Goal: Task Accomplishment & Management: Use online tool/utility

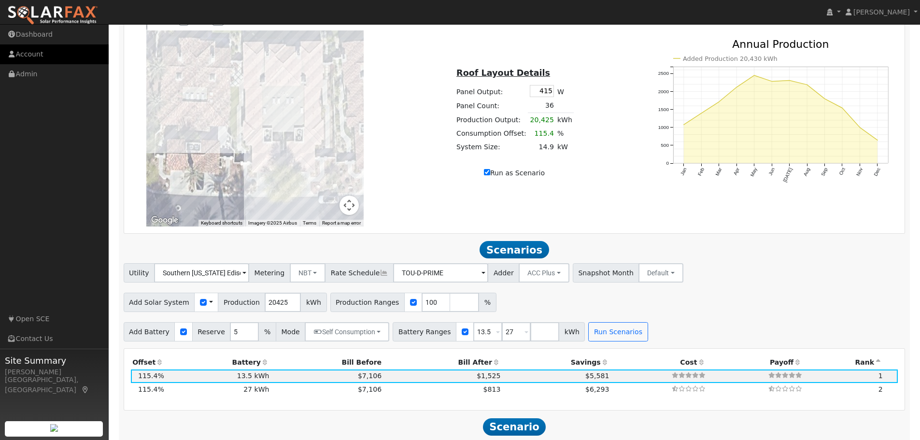
scroll to position [405, 0]
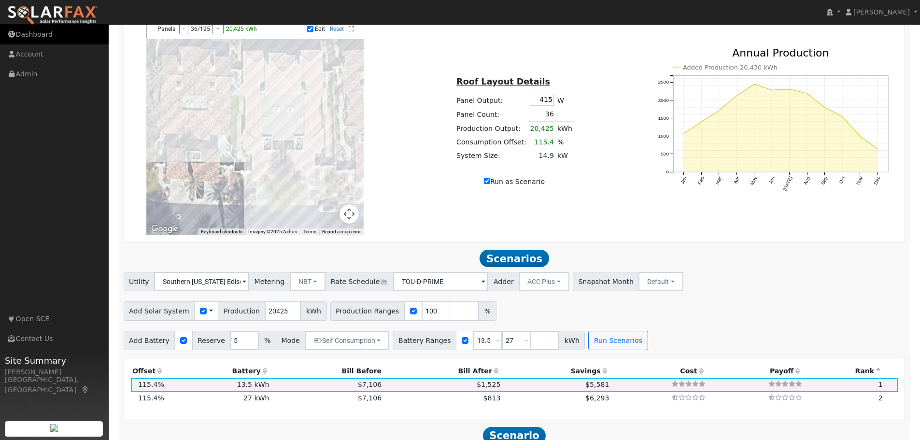
click at [36, 34] on link "Dashboard" at bounding box center [54, 35] width 109 height 20
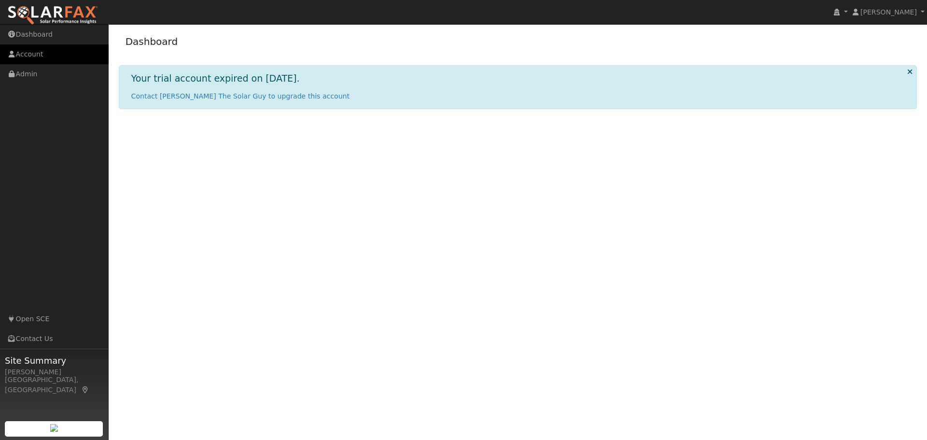
click at [33, 55] on link "Account" at bounding box center [54, 54] width 109 height 20
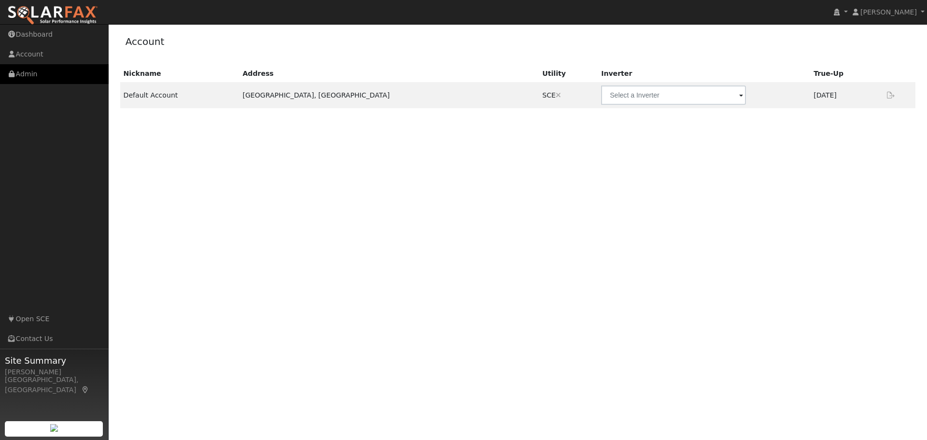
click at [32, 74] on link "Admin" at bounding box center [54, 74] width 109 height 20
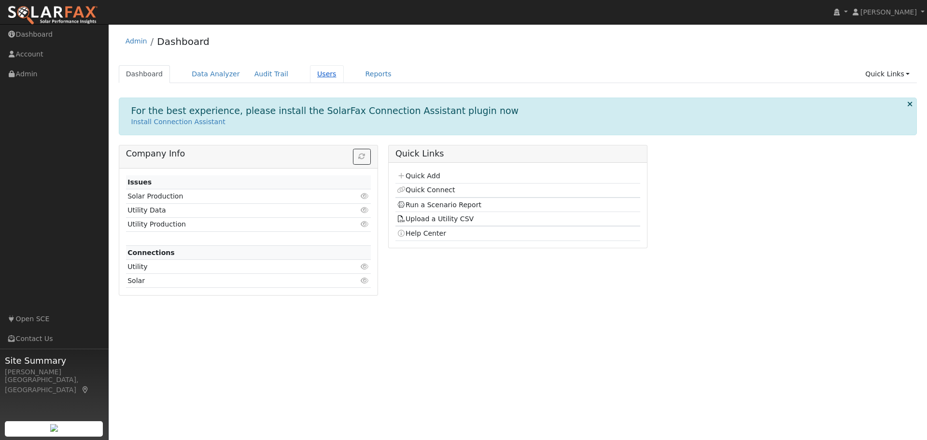
click at [310, 74] on link "Users" at bounding box center [327, 74] width 34 height 18
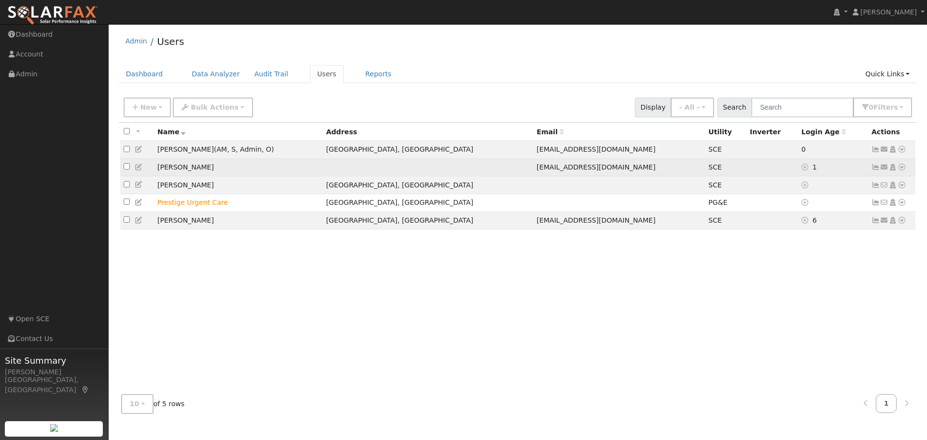
click at [902, 167] on icon at bounding box center [901, 167] width 9 height 7
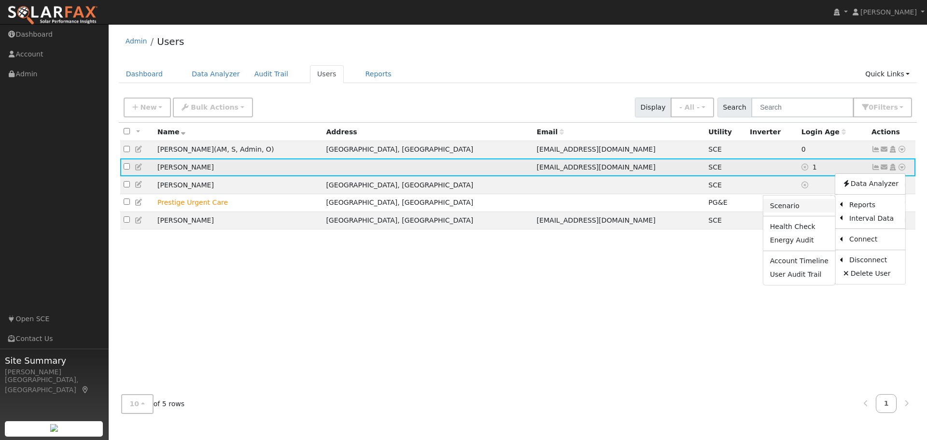
click at [807, 206] on link "Scenario" at bounding box center [799, 206] width 72 height 14
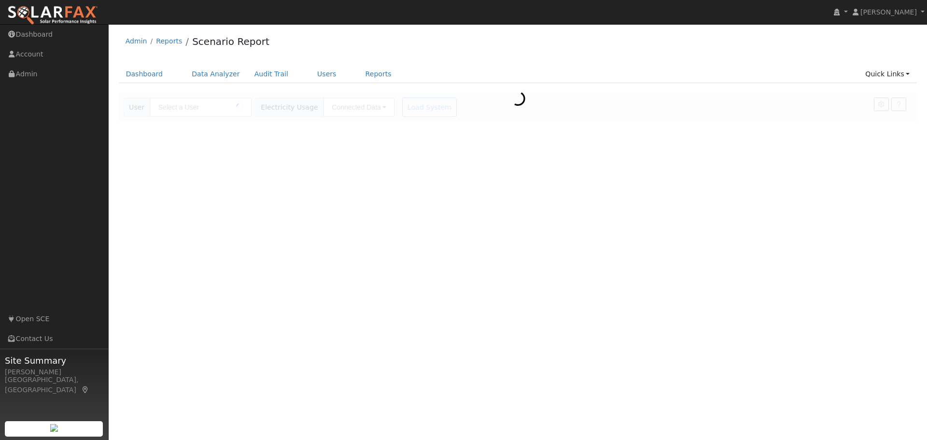
type input "[PERSON_NAME]"
type input "Southern [US_STATE] Edison"
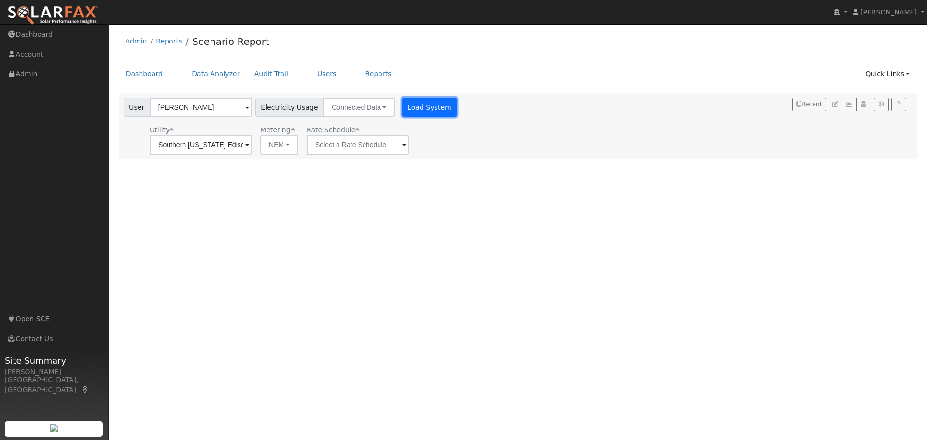
click at [417, 105] on button "Load System" at bounding box center [429, 107] width 55 height 19
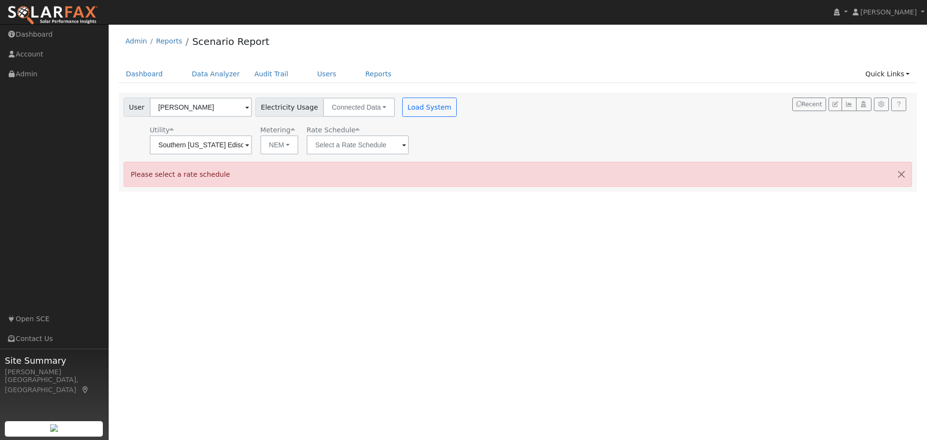
click at [374, 239] on div "User Profile First name Last name Email Email Notifications No Emails No Emails…" at bounding box center [518, 232] width 818 height 416
click at [286, 108] on span "Electricity Usage" at bounding box center [289, 107] width 68 height 19
click at [363, 74] on link "Reports" at bounding box center [378, 74] width 41 height 18
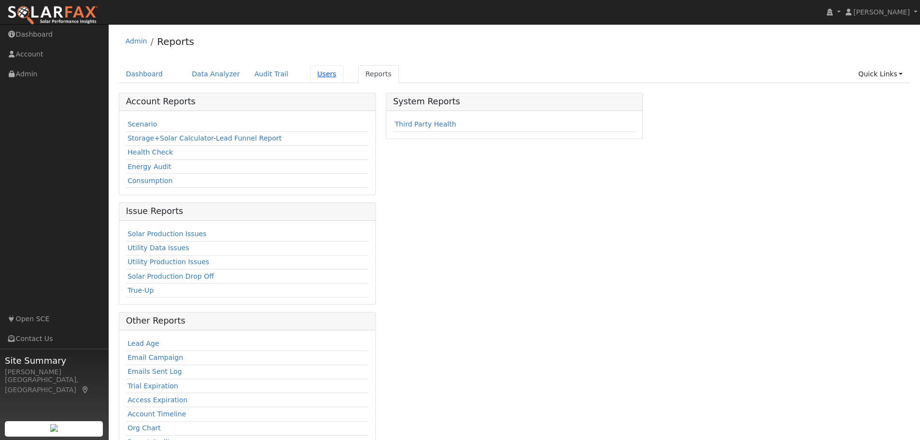
click at [313, 72] on link "Users" at bounding box center [327, 74] width 34 height 18
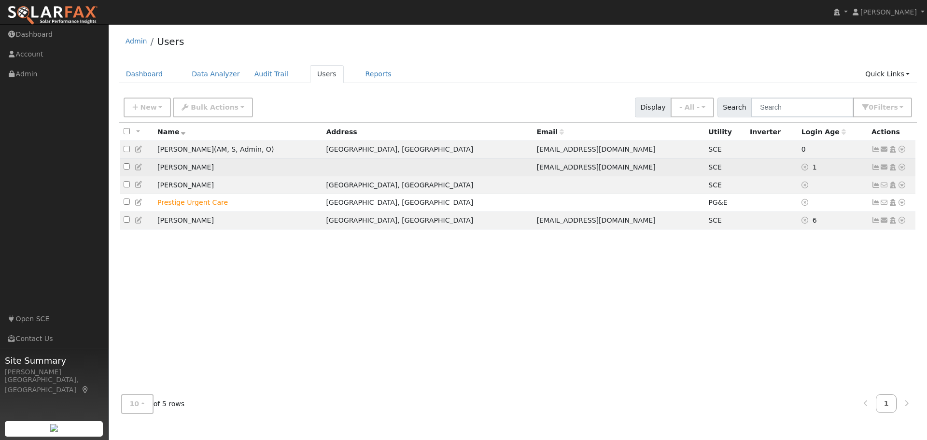
click at [315, 169] on td "[PERSON_NAME]" at bounding box center [238, 167] width 168 height 18
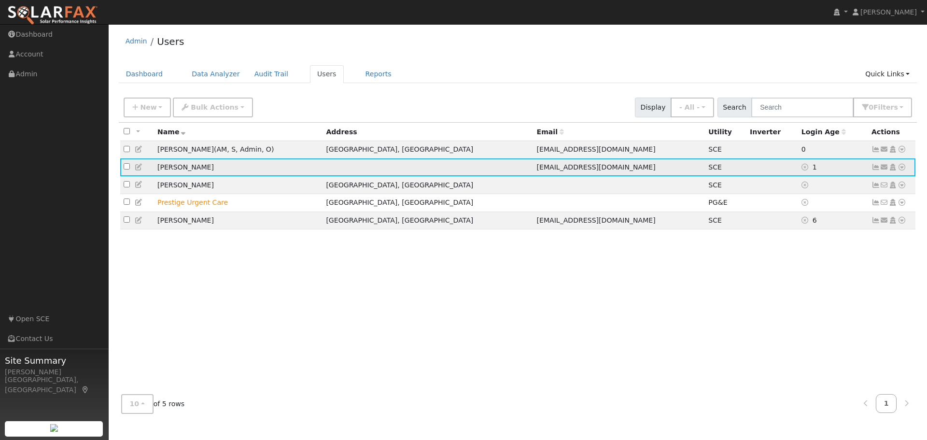
click at [901, 167] on icon at bounding box center [901, 167] width 9 height 7
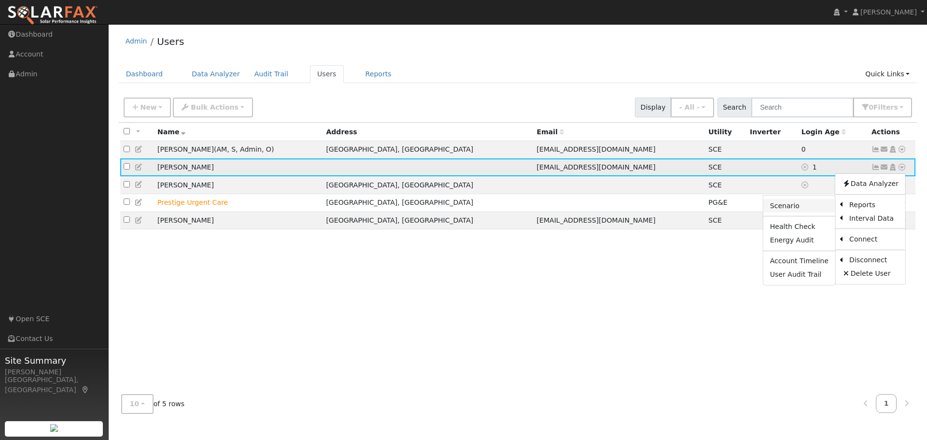
click at [798, 205] on link "Scenario" at bounding box center [799, 206] width 72 height 14
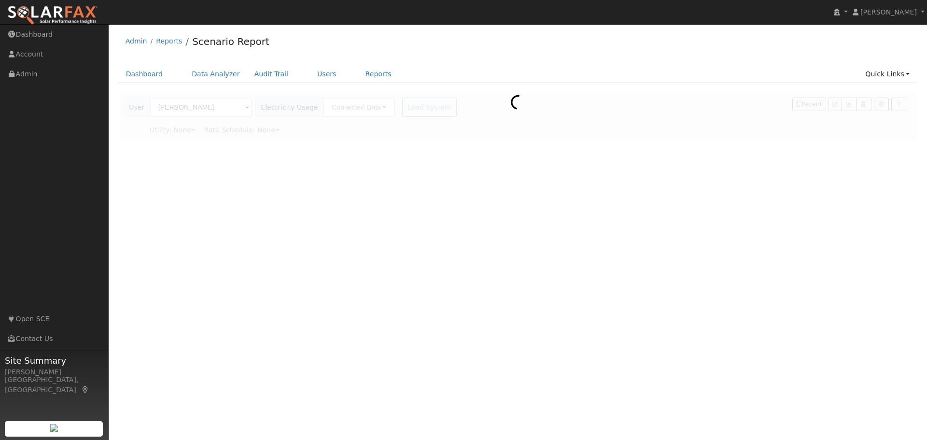
type input "Southern California Edison"
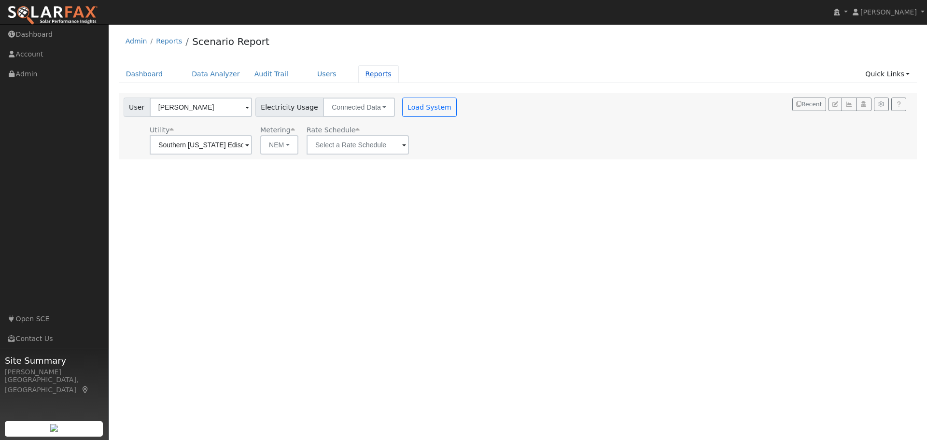
click at [365, 75] on link "Reports" at bounding box center [378, 74] width 41 height 18
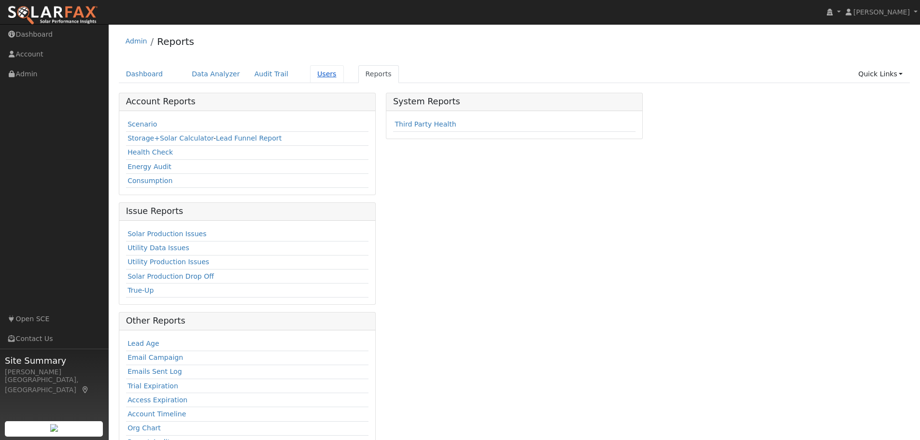
click at [310, 71] on link "Users" at bounding box center [327, 74] width 34 height 18
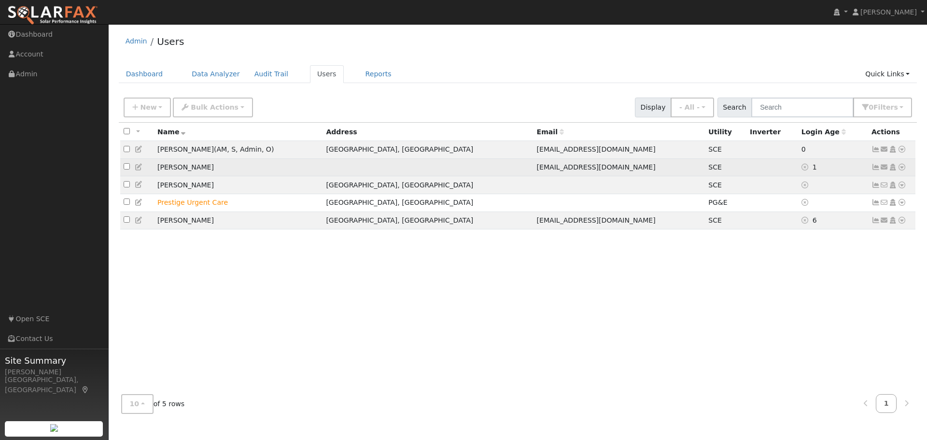
click at [901, 168] on icon at bounding box center [901, 167] width 9 height 7
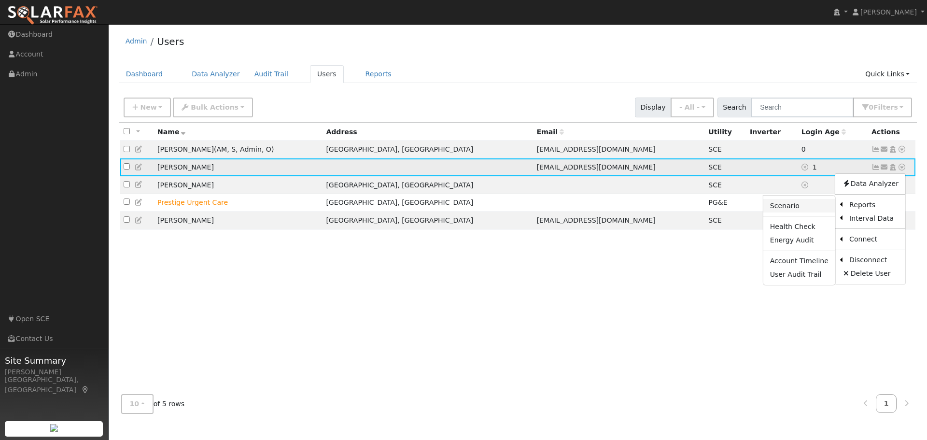
click at [807, 201] on link "Scenario" at bounding box center [799, 206] width 72 height 14
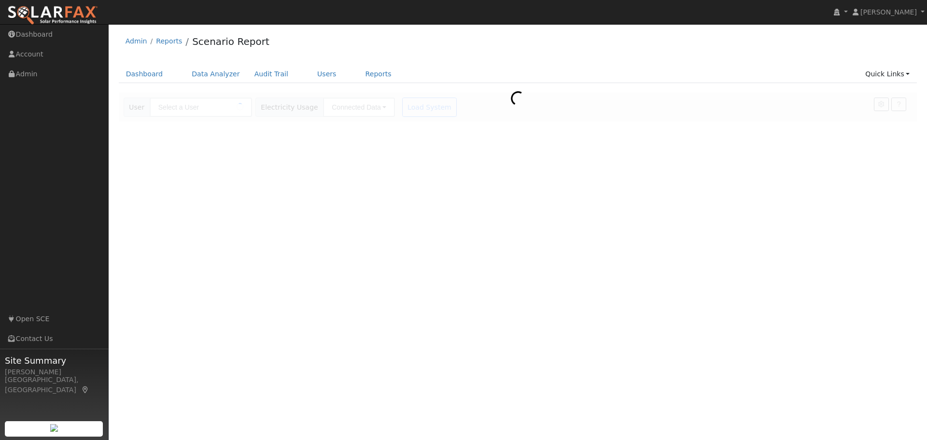
type input "[PERSON_NAME]"
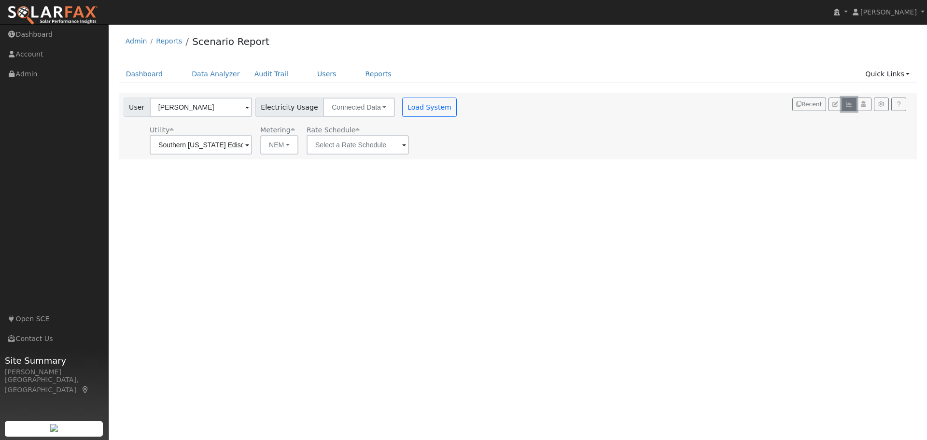
click at [849, 103] on icon "button" at bounding box center [848, 104] width 7 height 6
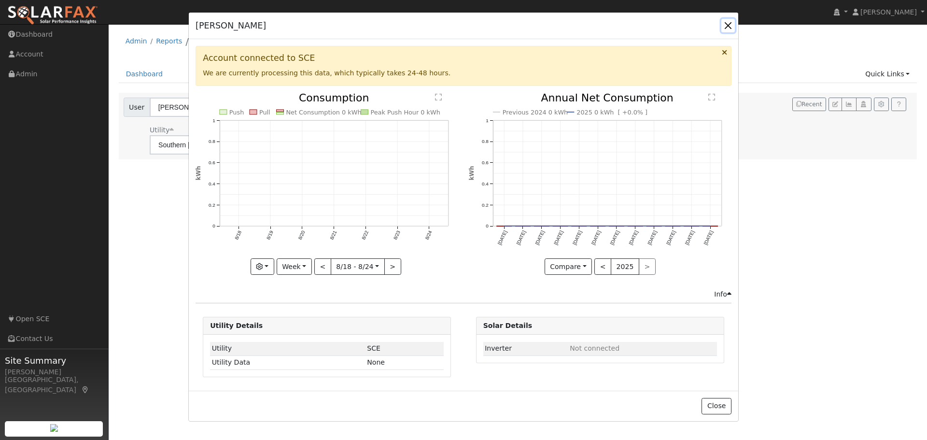
click at [728, 24] on button "button" at bounding box center [728, 26] width 14 height 14
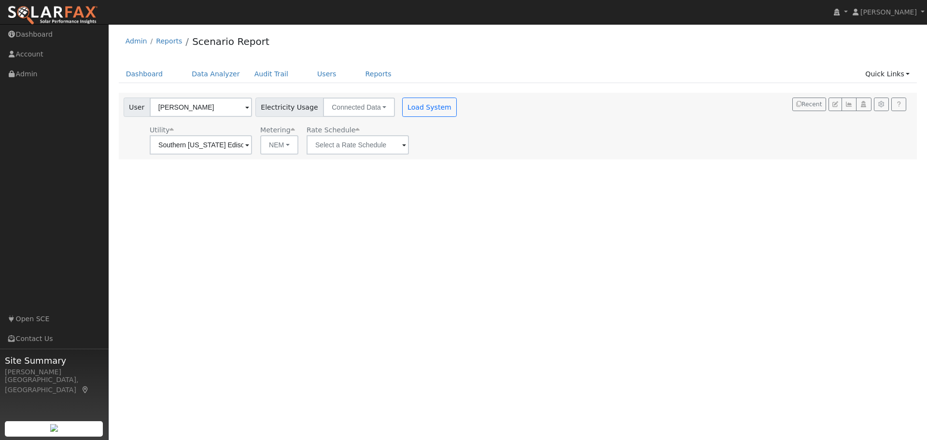
click at [715, 60] on div "Admin Reports Scenario Report Dashboard Data Analyzer Audit Trail Users Reports…" at bounding box center [517, 94] width 809 height 130
